Goal: Use online tool/utility: Utilize a website feature to perform a specific function

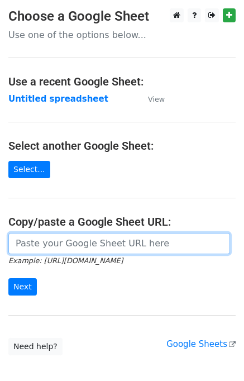
drag, startPoint x: 78, startPoint y: 244, endPoint x: 42, endPoint y: 270, distance: 44.0
click at [78, 244] on input "url" at bounding box center [119, 243] width 222 height 21
paste input "[EMAIL_ADDRESS][DOMAIN_NAME] [EMAIL_ADDRESS][DOMAIN_NAME] [EMAIL_ADDRESS][DOMAI…"
type input "[EMAIL_ADDRESS][DOMAIN_NAME] [EMAIL_ADDRESS][DOMAIN_NAME] [EMAIL_ADDRESS][DOMAI…"
click at [37, 240] on input "url" at bounding box center [119, 243] width 222 height 21
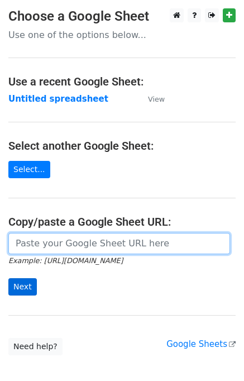
paste input "[URL][DOMAIN_NAME]"
type input "[URL][DOMAIN_NAME]"
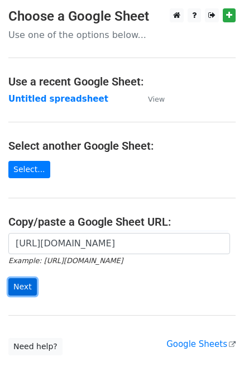
scroll to position [0, 0]
click at [21, 290] on input "Next" at bounding box center [22, 286] width 28 height 17
